Goal: Transaction & Acquisition: Book appointment/travel/reservation

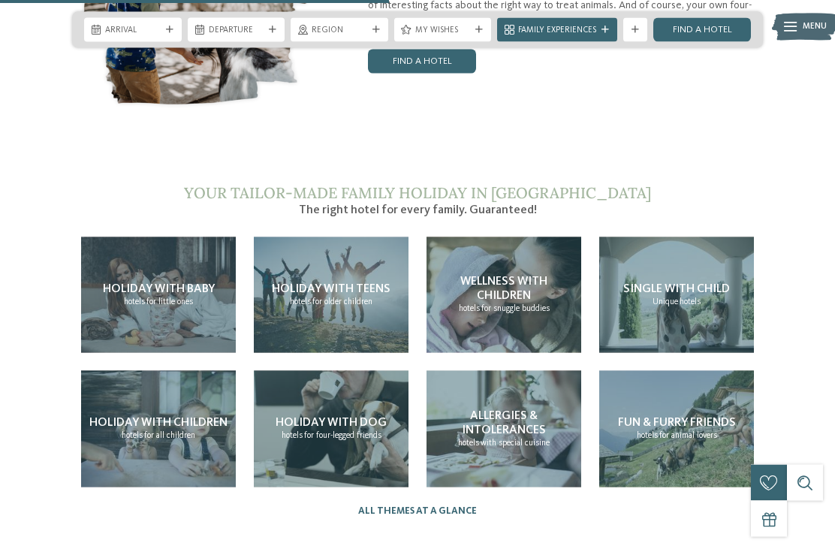
scroll to position [2459, 0]
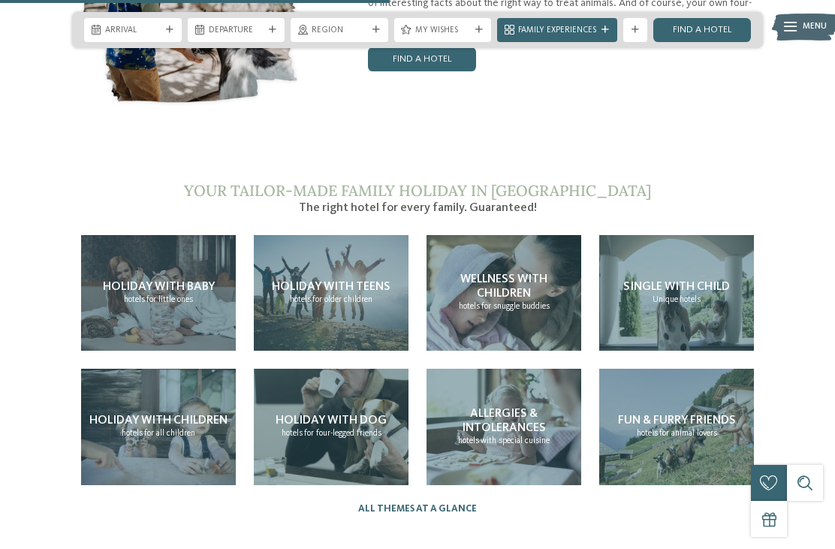
click at [113, 424] on span "Holiday with children" at bounding box center [158, 421] width 138 height 12
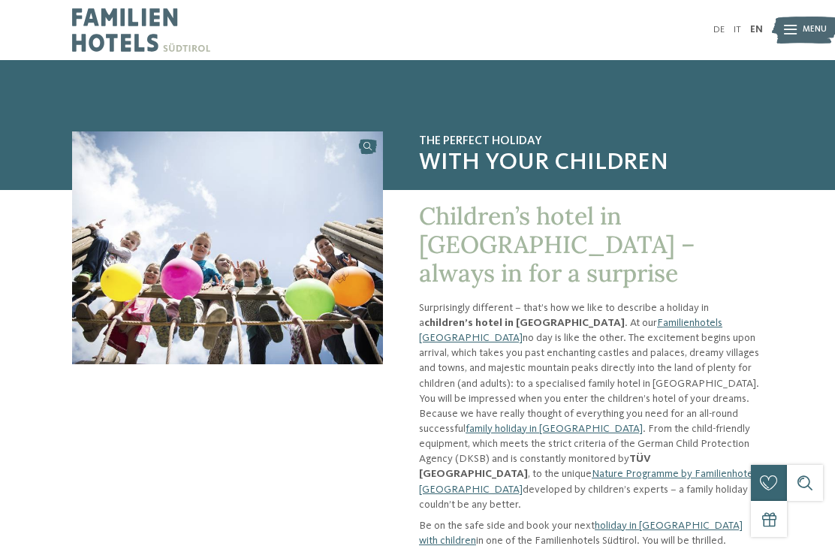
click at [792, 34] on icon at bounding box center [790, 31] width 13 height 10
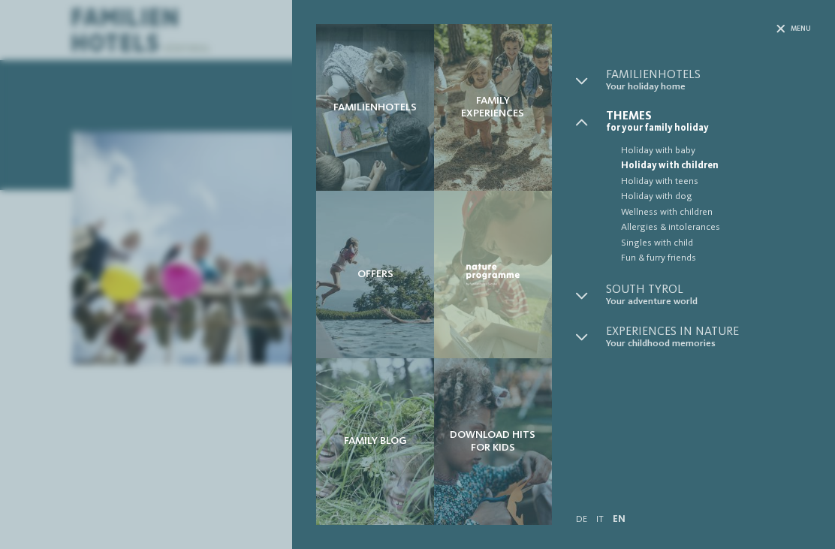
click at [491, 286] on img at bounding box center [493, 274] width 58 height 26
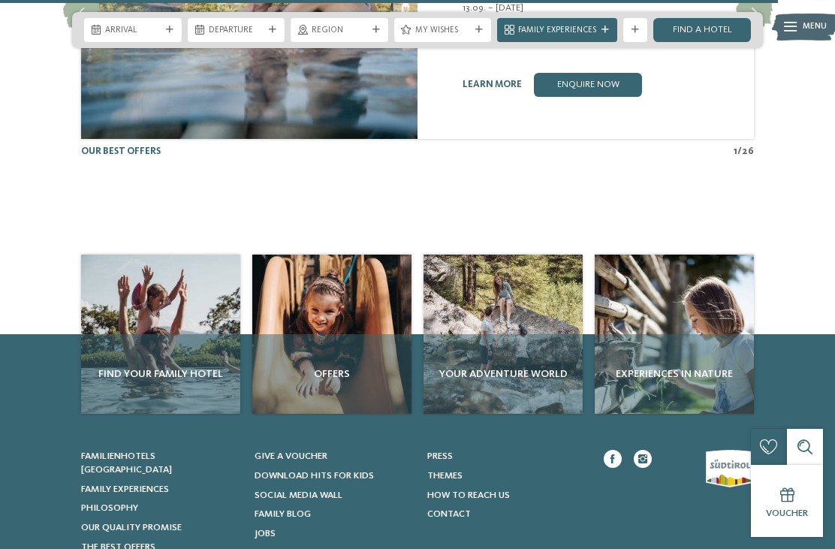
scroll to position [2380, 0]
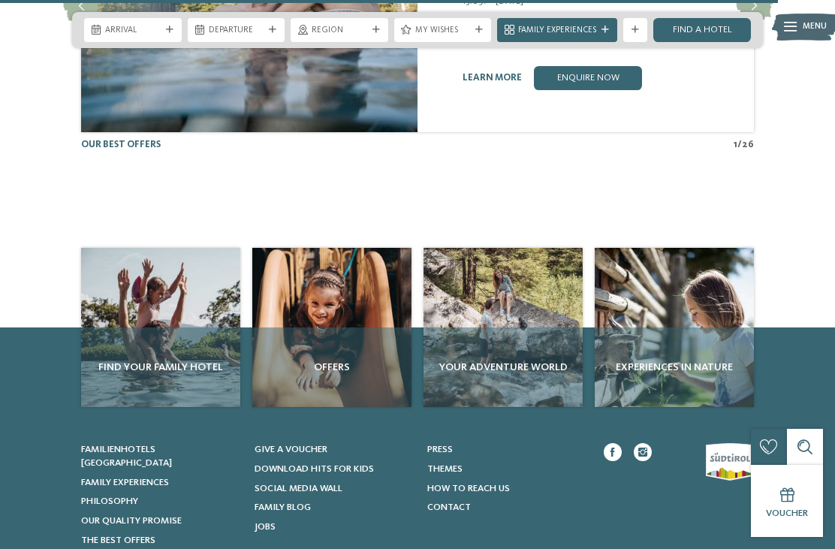
click at [124, 327] on div "Find your family hotel" at bounding box center [160, 367] width 159 height 80
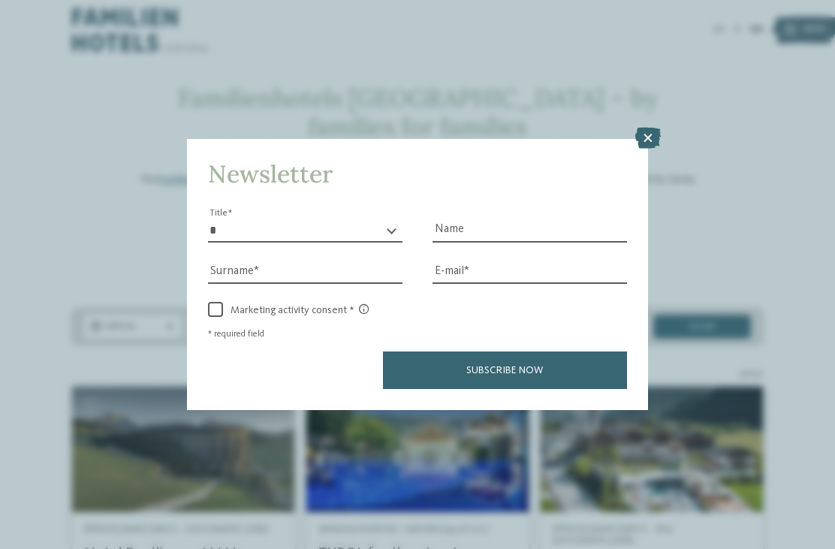
click at [642, 128] on icon at bounding box center [648, 138] width 26 height 21
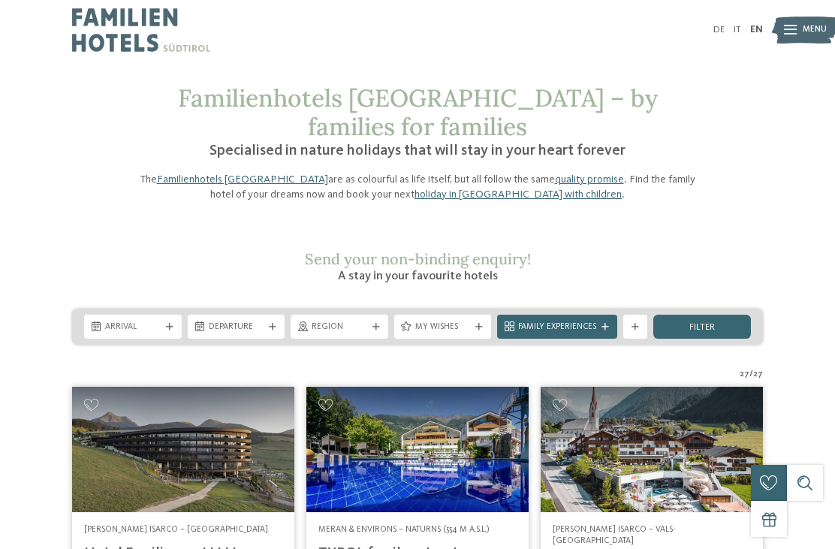
click at [347, 321] on span "Region" at bounding box center [340, 327] width 56 height 12
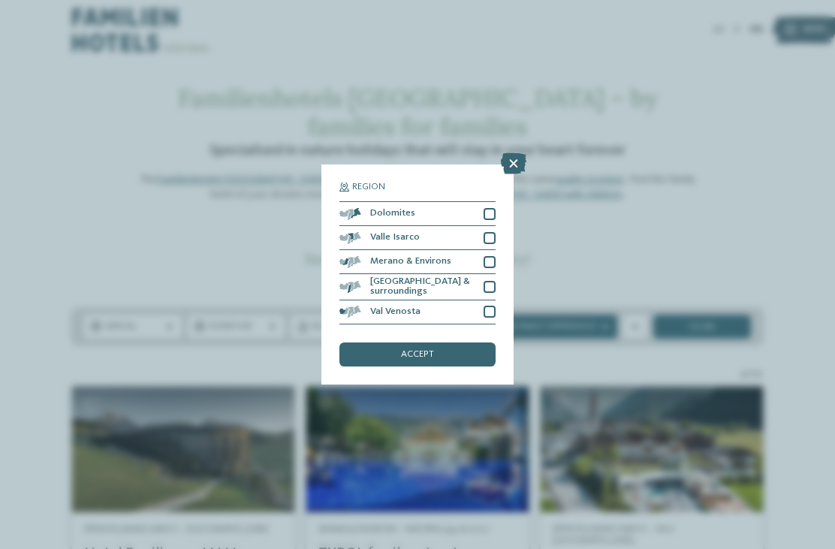
click at [487, 208] on div at bounding box center [490, 214] width 12 height 12
click at [455, 342] on div "accept" at bounding box center [417, 354] width 156 height 24
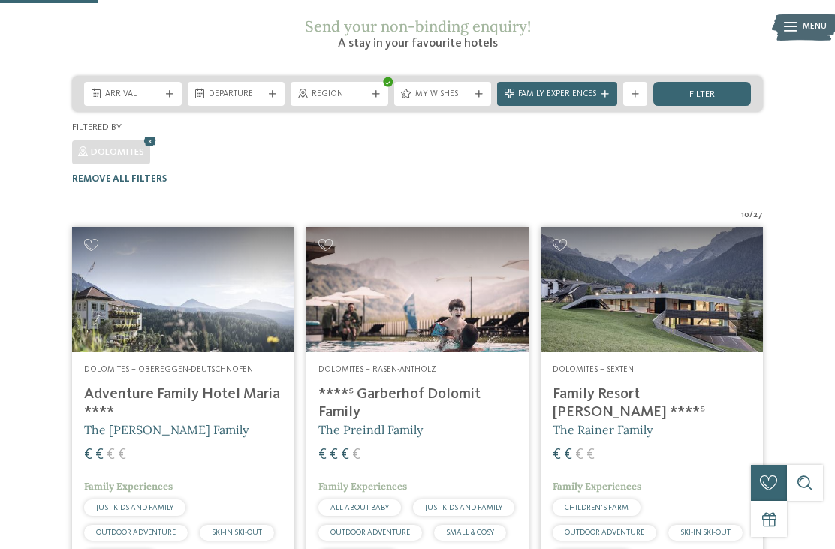
scroll to position [234, 0]
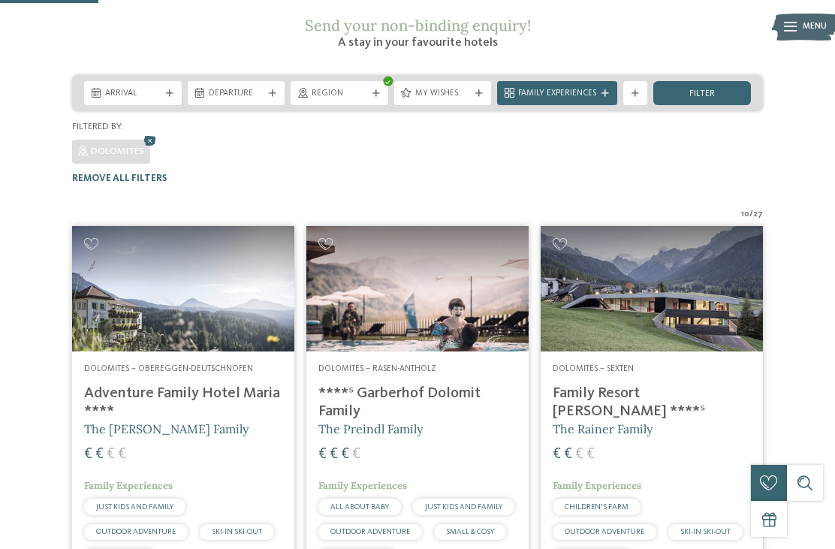
click at [594, 88] on span "Family Experiences" at bounding box center [557, 94] width 78 height 12
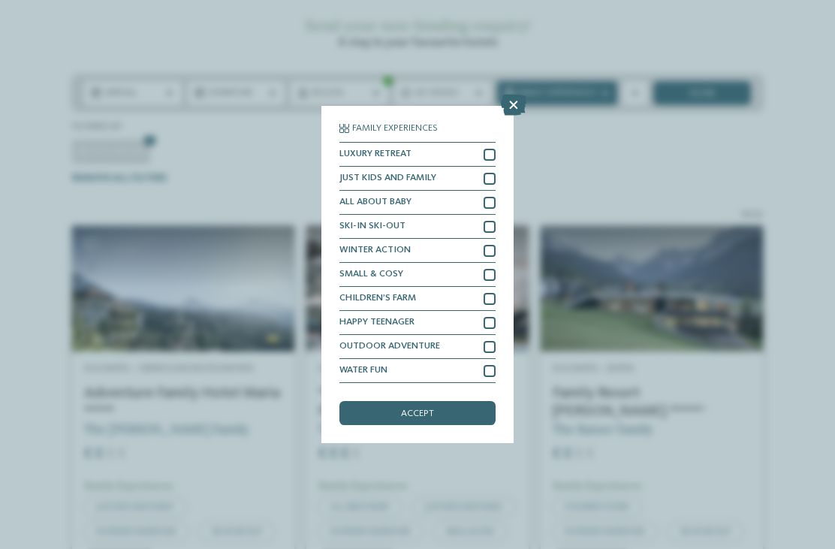
click at [487, 341] on div at bounding box center [490, 347] width 12 height 12
click at [439, 401] on div "accept" at bounding box center [417, 413] width 156 height 24
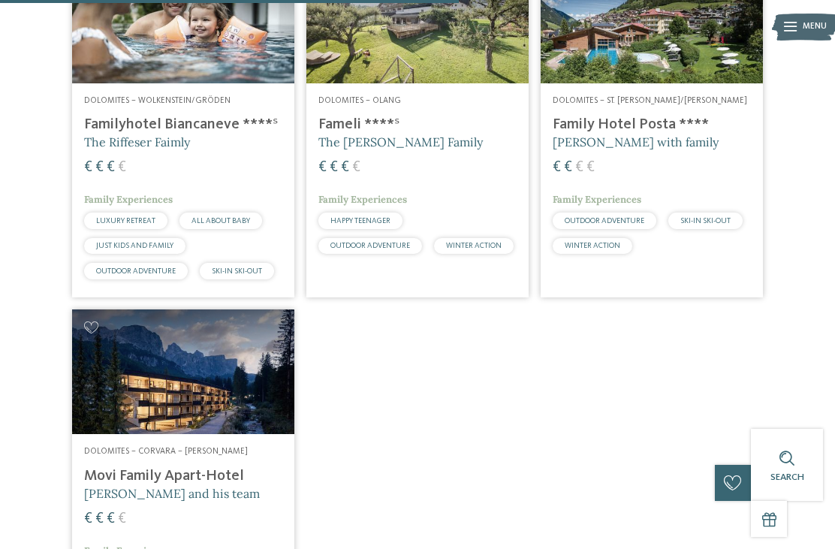
scroll to position [872, 0]
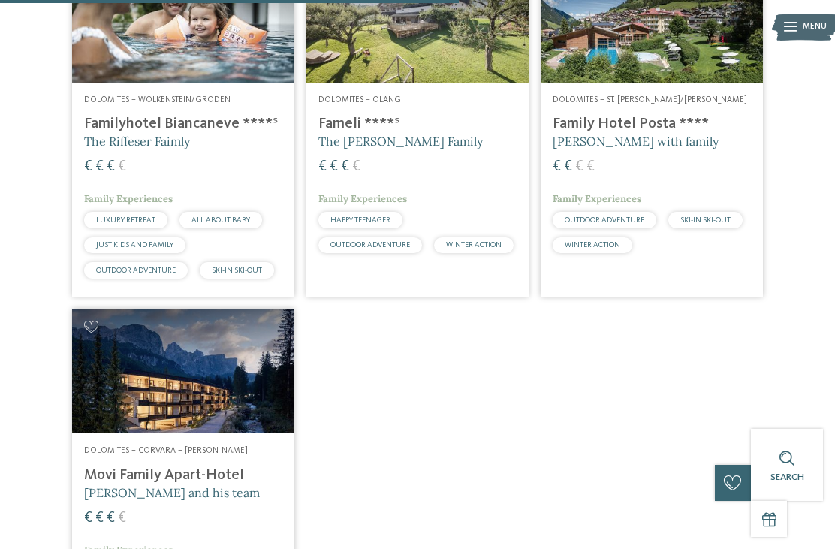
click at [183, 466] on h4 "Movi Family Apart-Hotel" at bounding box center [183, 475] width 198 height 18
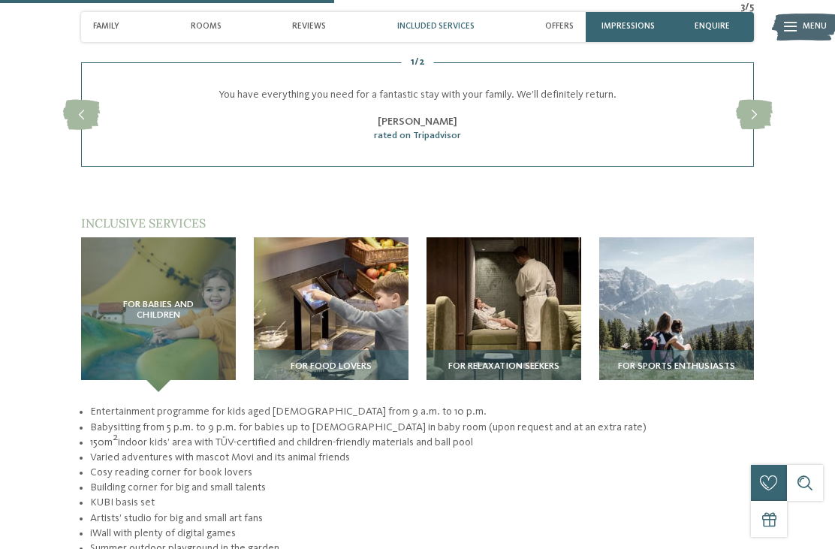
scroll to position [1709, 0]
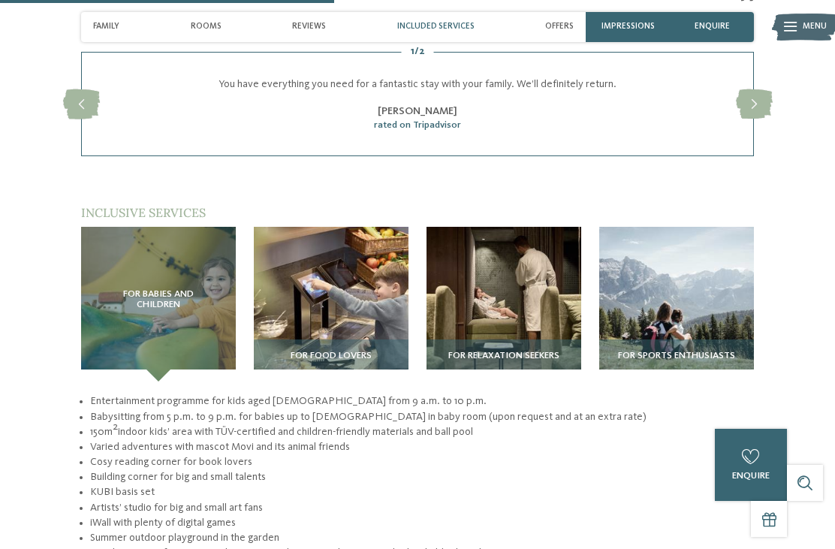
click at [703, 276] on img at bounding box center [676, 304] width 155 height 155
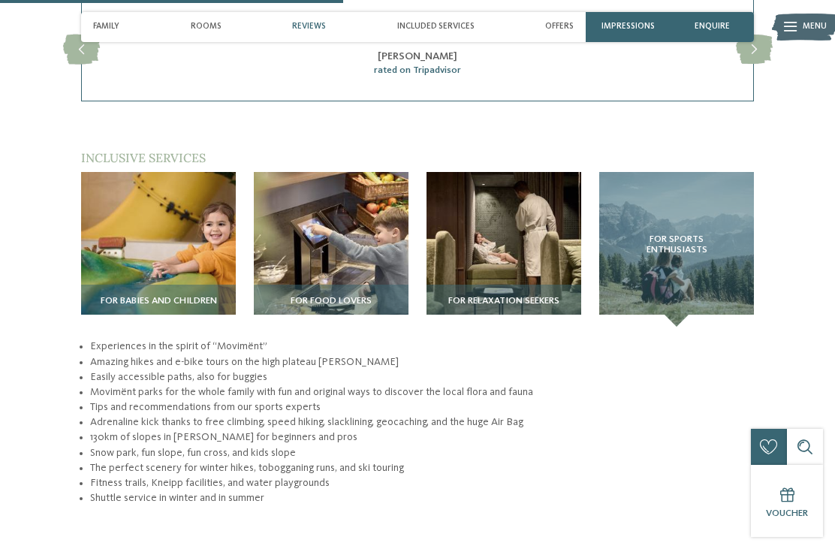
scroll to position [1761, 0]
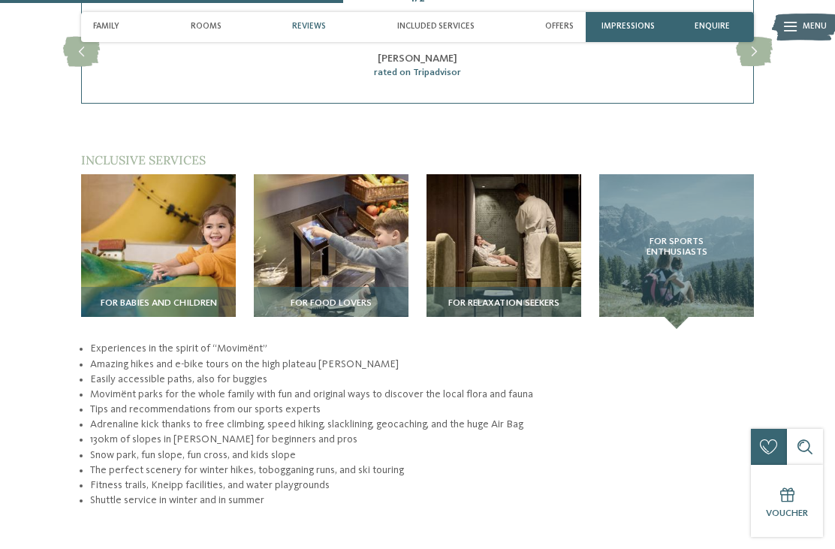
click at [339, 203] on img at bounding box center [331, 251] width 155 height 155
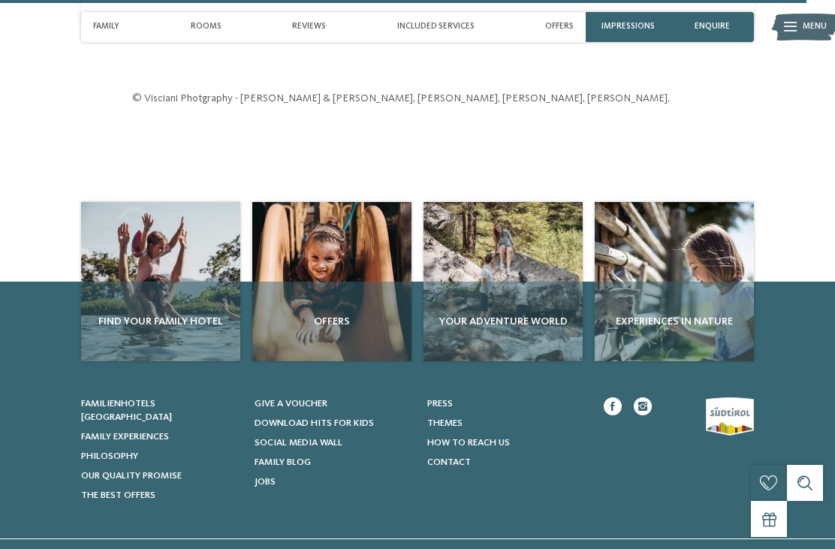
scroll to position [4020, 0]
click at [527, 313] on span "Your adventure world" at bounding box center [503, 320] width 147 height 15
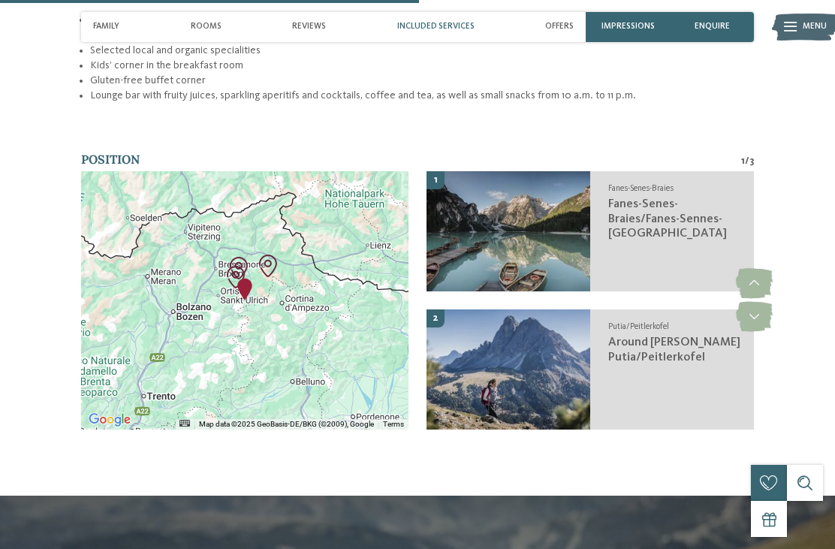
scroll to position [2094, 0]
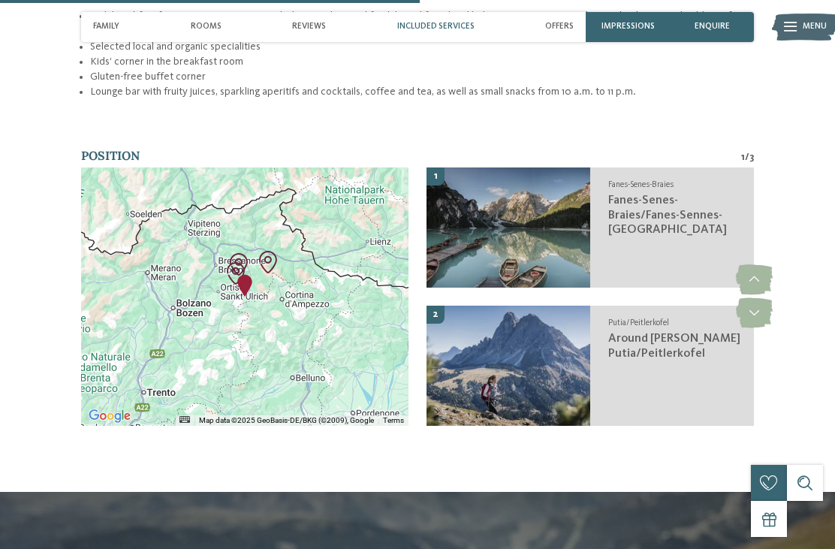
click at [665, 206] on div "Fanes-Senes-Braies Fanes-Senes-Braies/Fanes-Sennes-Prags Nature Park" at bounding box center [672, 227] width 164 height 120
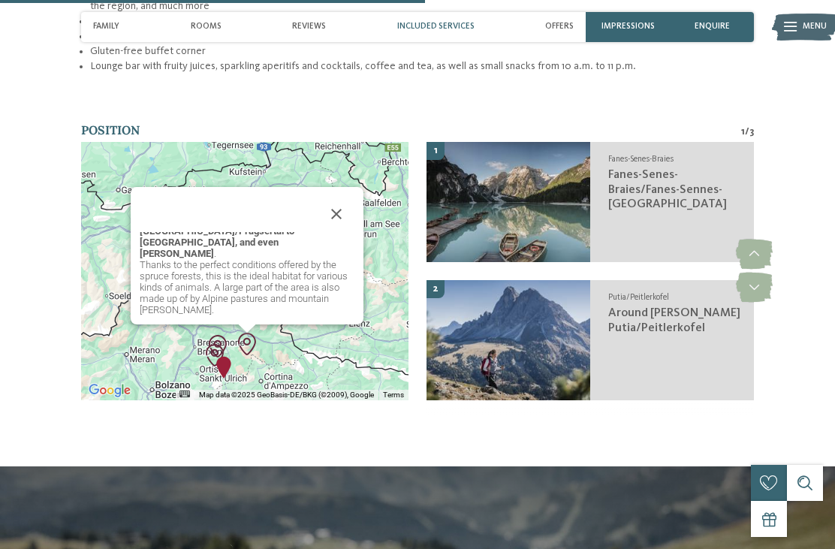
scroll to position [57, 0]
click at [528, 298] on img at bounding box center [509, 340] width 164 height 120
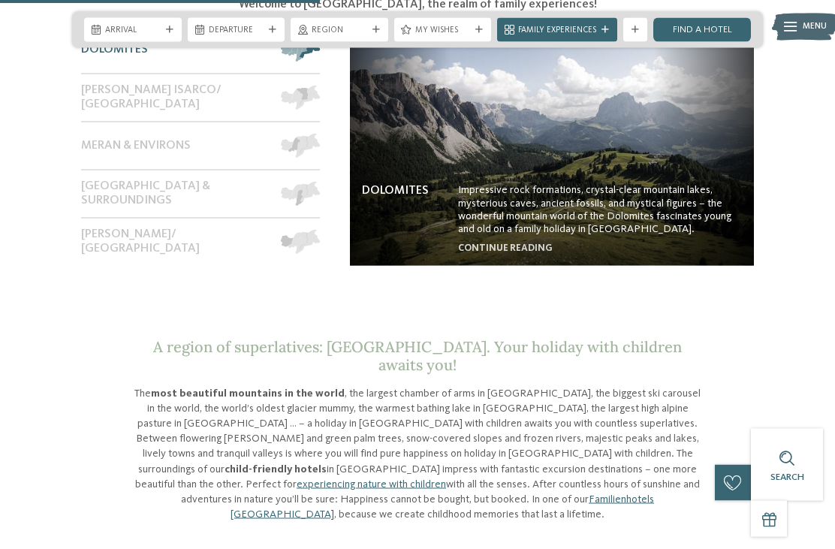
scroll to position [1202, 0]
